Goal: Find specific page/section: Find specific page/section

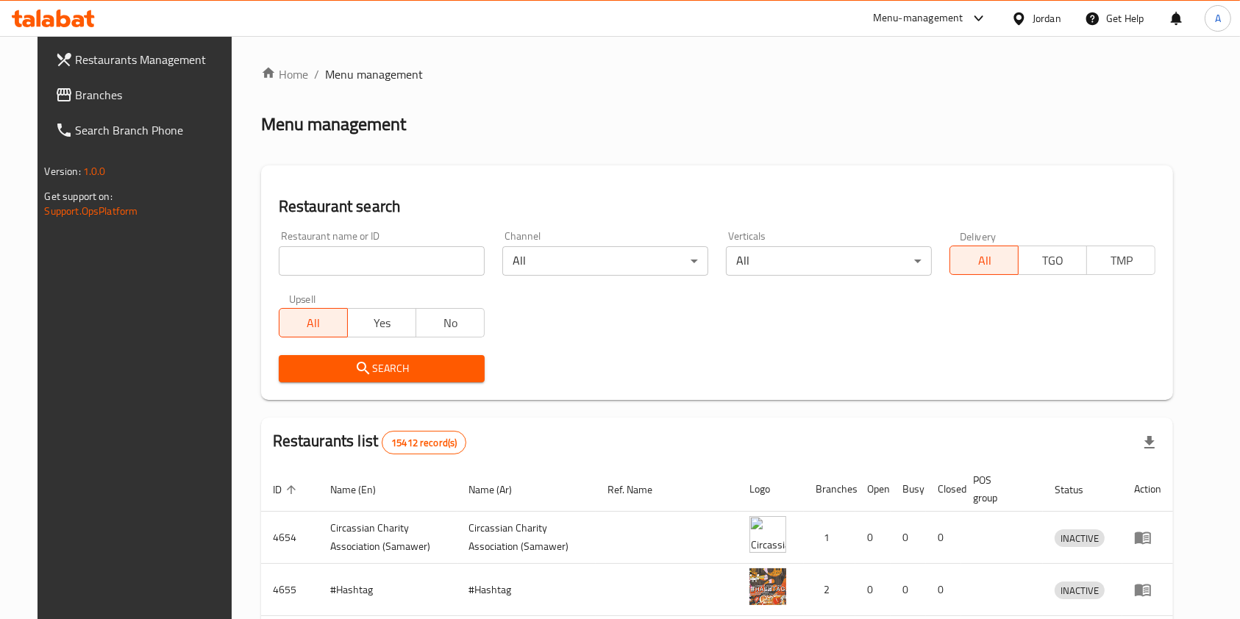
click at [417, 257] on input "search" at bounding box center [382, 260] width 206 height 29
type input "neran"
click button "Search" at bounding box center [382, 368] width 206 height 27
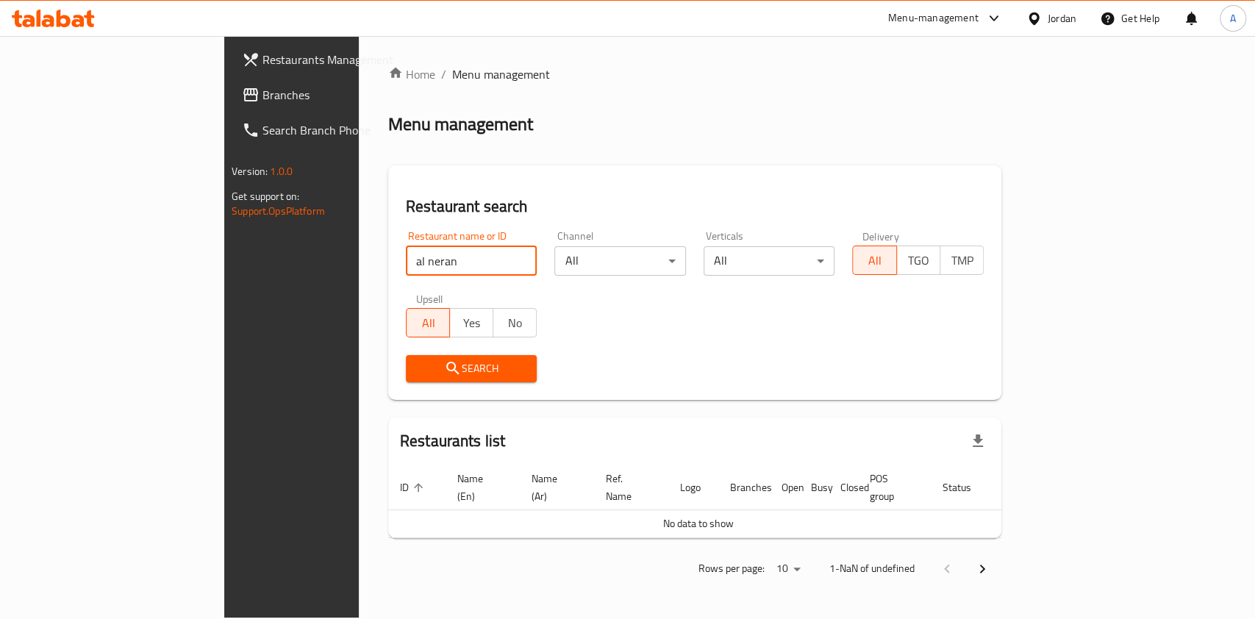
type input "al neran"
click button "Search" at bounding box center [472, 368] width 132 height 27
click at [406, 357] on button "Search" at bounding box center [472, 368] width 132 height 27
click at [1002, 146] on div "Home / Menu management Menu management Restaurant search Restaurant name or ID …" at bounding box center [694, 326] width 613 height 523
click at [406, 259] on input "al neran" at bounding box center [472, 260] width 132 height 29
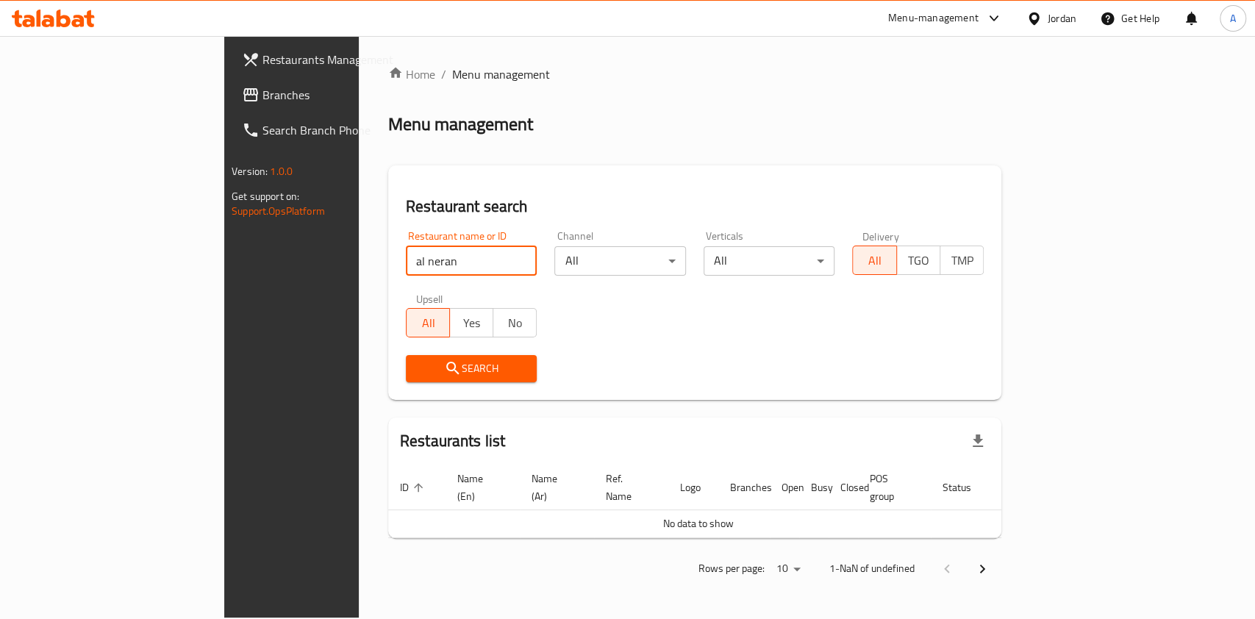
click at [406, 259] on input "al neran" at bounding box center [472, 260] width 132 height 29
type input "neran"
click button "Search" at bounding box center [472, 368] width 132 height 27
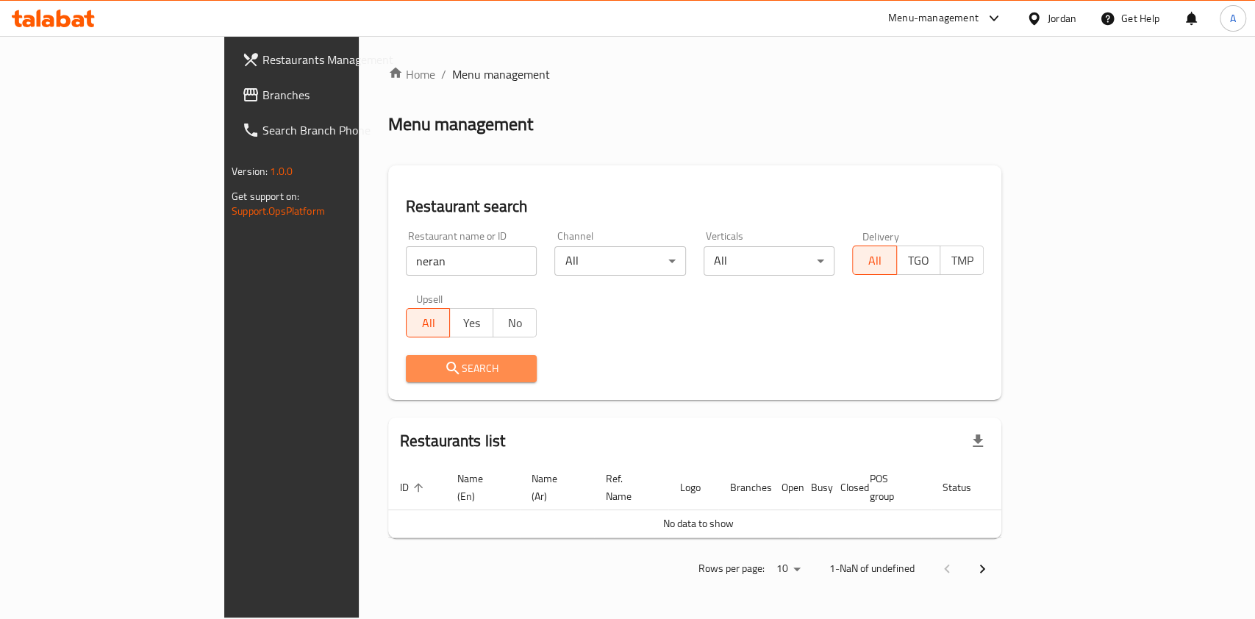
click at [418, 364] on span "Search" at bounding box center [472, 369] width 108 height 18
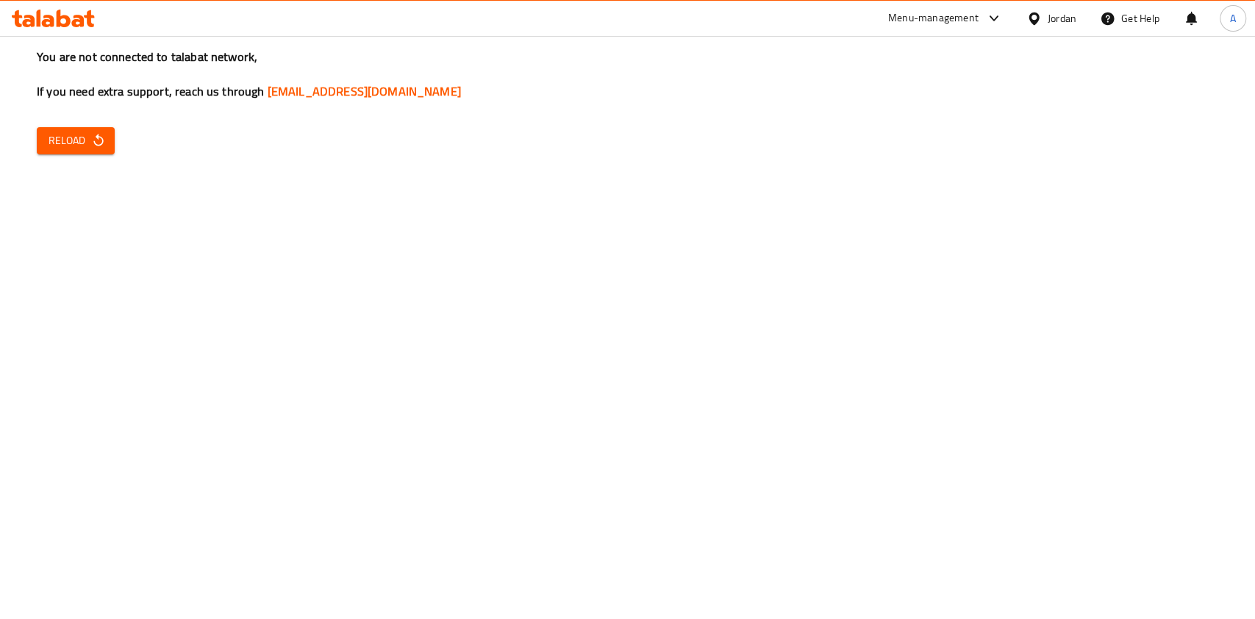
click at [79, 138] on span "Reload" at bounding box center [76, 141] width 54 height 18
